Goal: Information Seeking & Learning: Find specific page/section

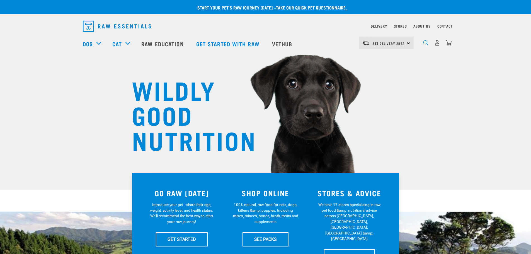
click at [425, 44] on img "dropdown navigation" at bounding box center [425, 42] width 5 height 5
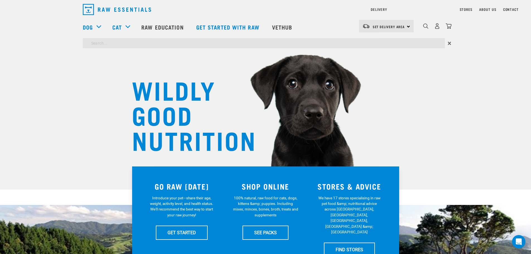
type input "pro biotics"
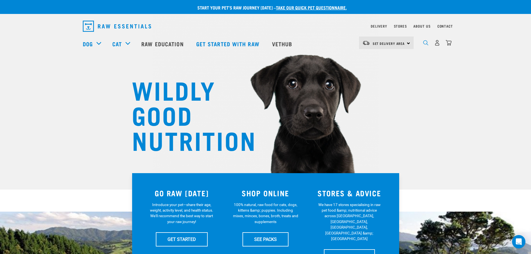
click at [426, 44] on img "dropdown navigation" at bounding box center [425, 42] width 5 height 5
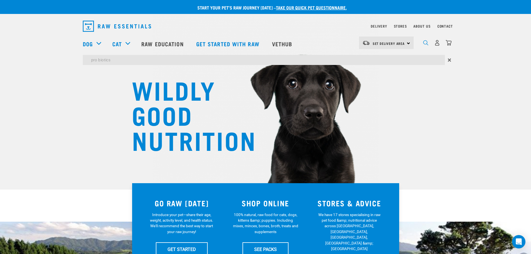
click at [426, 43] on img "dropdown navigation" at bounding box center [425, 42] width 5 height 5
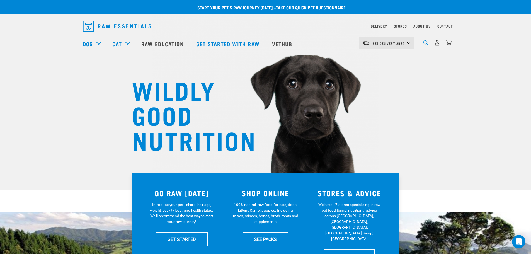
click at [426, 43] on img "dropdown navigation" at bounding box center [425, 42] width 5 height 5
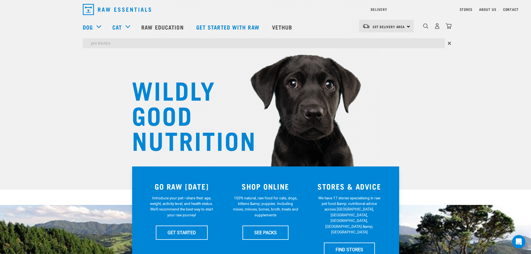
type input "probiotics"
click at [117, 44] on input "probiotics" at bounding box center [264, 43] width 362 height 10
